Goal: Information Seeking & Learning: Learn about a topic

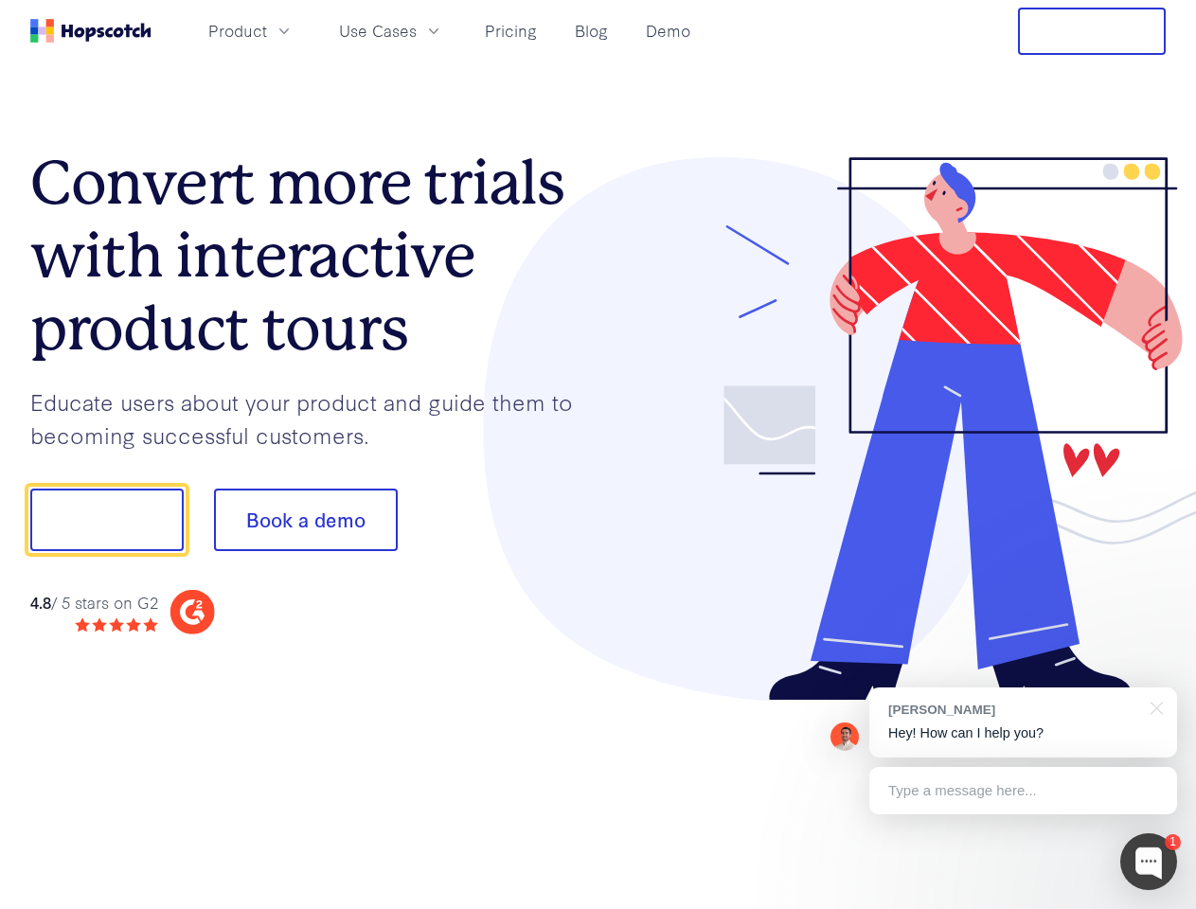
click at [598, 455] on div at bounding box center [882, 429] width 568 height 544
click at [267, 30] on span "Product" at bounding box center [237, 31] width 59 height 24
click at [417, 30] on span "Use Cases" at bounding box center [378, 31] width 78 height 24
click at [1092, 31] on button "Free Trial" at bounding box center [1092, 31] width 148 height 47
click at [106, 520] on button "Show me!" at bounding box center [106, 520] width 153 height 62
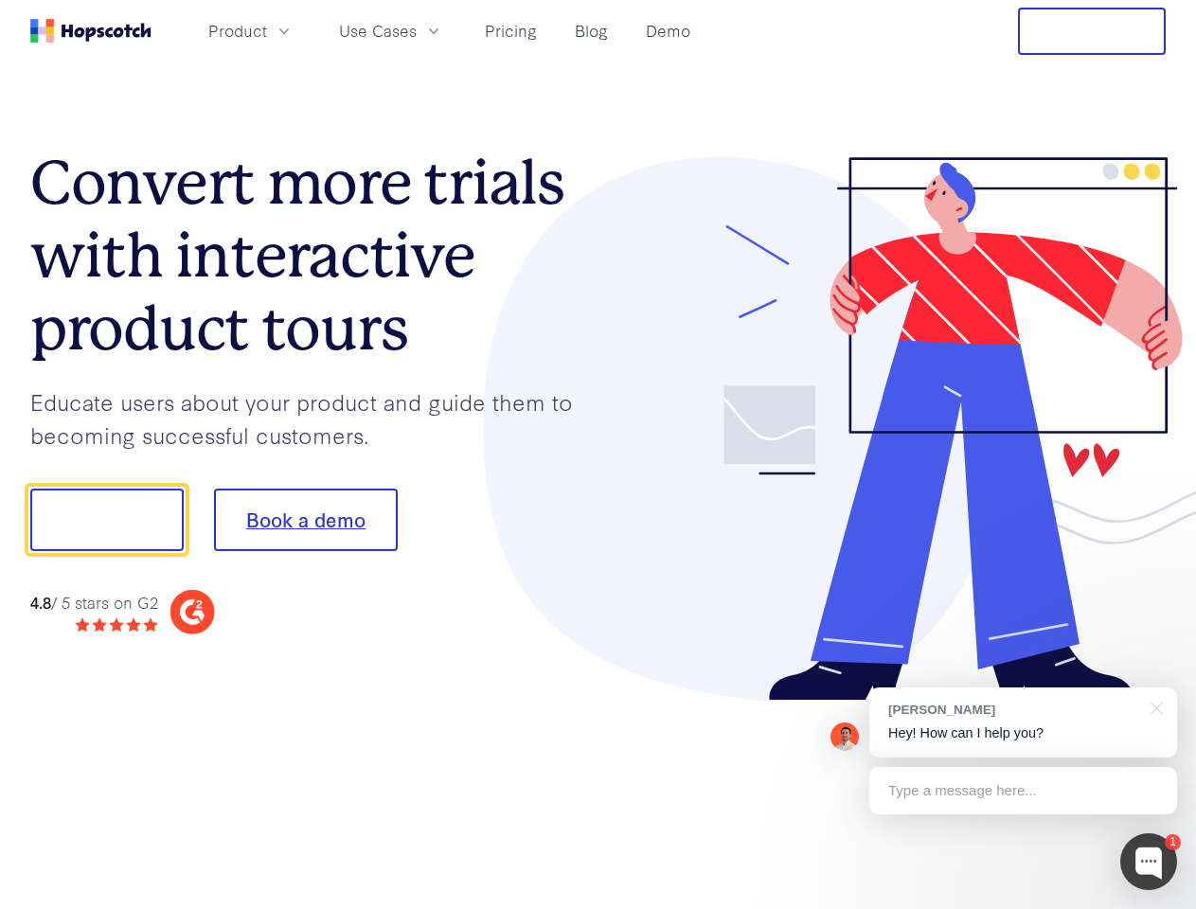
click at [305, 520] on button "Book a demo" at bounding box center [306, 520] width 184 height 62
click at [1149, 862] on div at bounding box center [1148, 861] width 57 height 57
click at [1023, 722] on div "[PERSON_NAME] Hey! How can I help you?" at bounding box center [1023, 722] width 308 height 70
click at [1153, 706] on div at bounding box center [999, 518] width 355 height 632
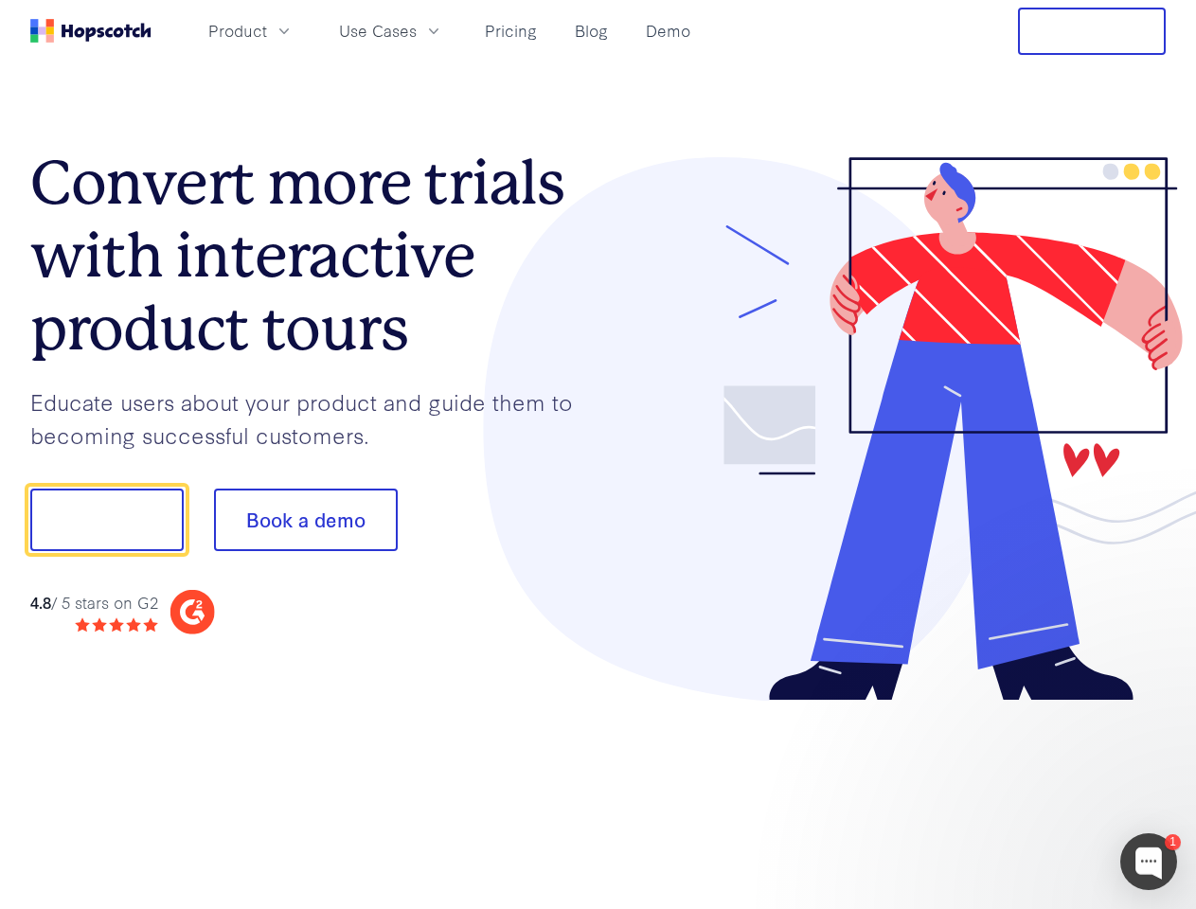
click at [1023, 791] on div at bounding box center [999, 644] width 355 height 378
